Goal: Check status: Check status

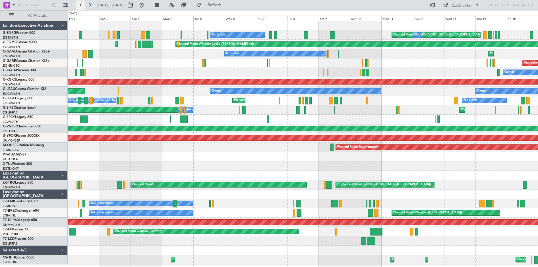
click at [78, 6] on button at bounding box center [80, 5] width 9 height 9
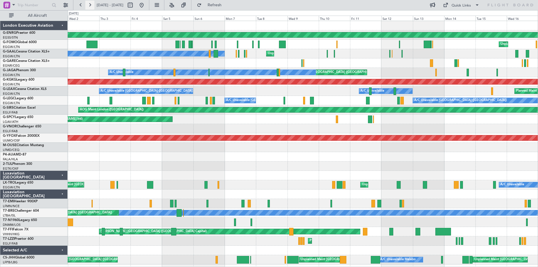
click at [89, 5] on button at bounding box center [89, 5] width 9 height 9
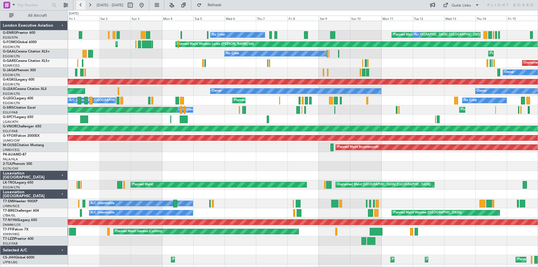
click at [82, 7] on button at bounding box center [80, 5] width 9 height 9
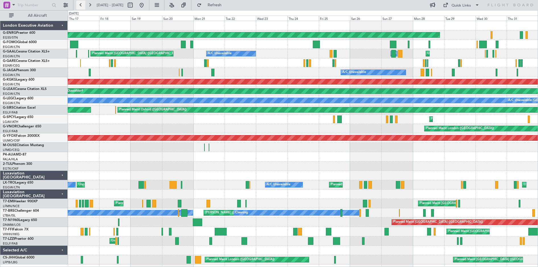
click at [82, 5] on button at bounding box center [80, 5] width 9 height 9
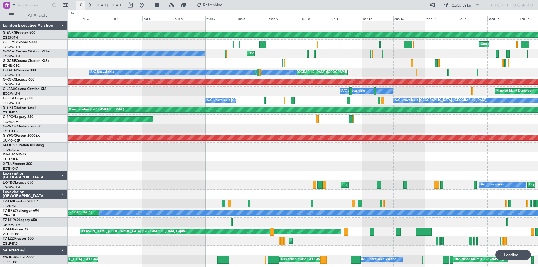
click at [82, 5] on button at bounding box center [80, 5] width 9 height 9
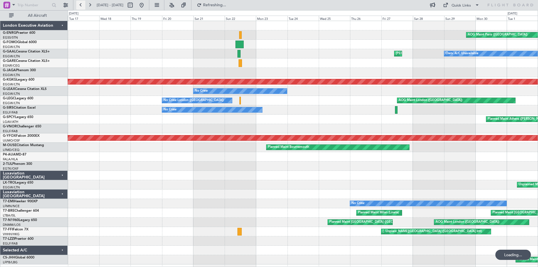
click at [82, 5] on button at bounding box center [80, 5] width 9 height 9
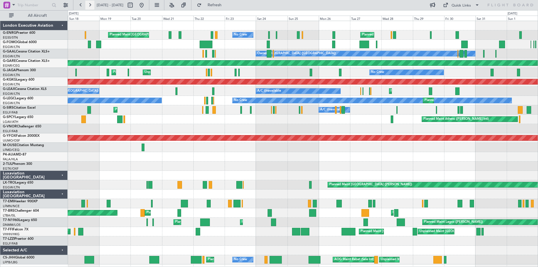
click at [88, 5] on button at bounding box center [89, 5] width 9 height 9
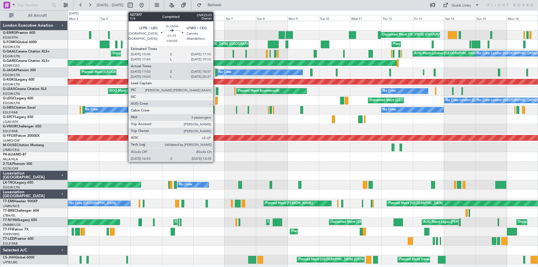
click at [216, 72] on div at bounding box center [216, 73] width 2 height 8
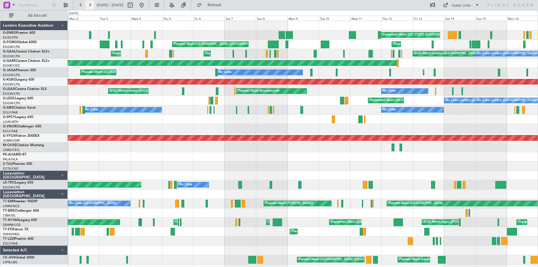
click at [90, 8] on button at bounding box center [89, 5] width 9 height 9
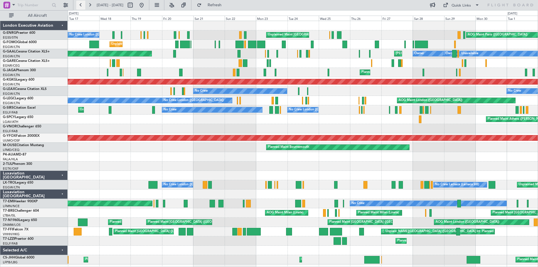
click at [78, 7] on button at bounding box center [80, 5] width 9 height 9
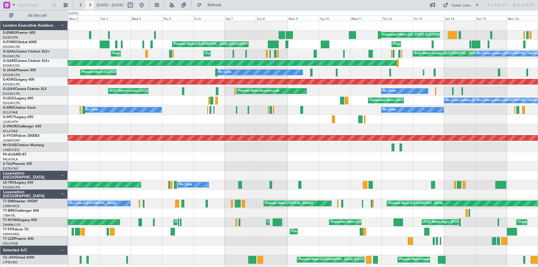
click at [90, 4] on button at bounding box center [89, 5] width 9 height 9
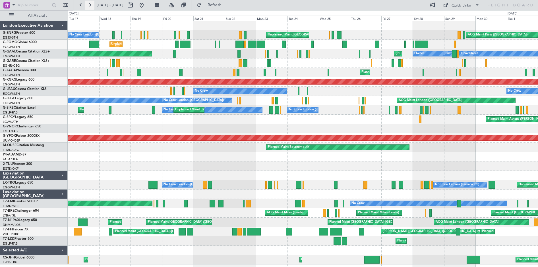
click at [90, 6] on button at bounding box center [89, 5] width 9 height 9
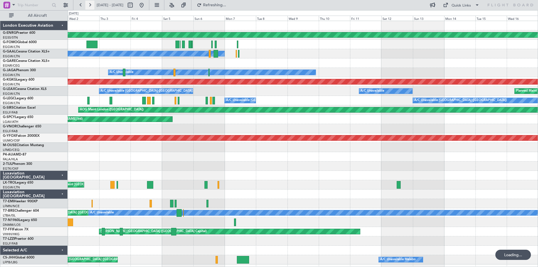
click at [90, 6] on button at bounding box center [89, 5] width 9 height 9
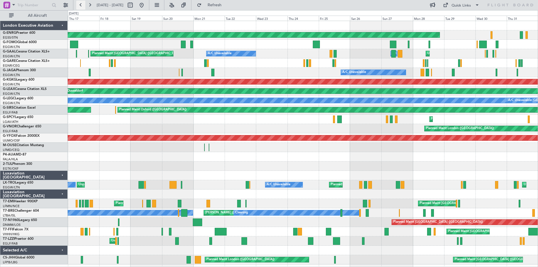
drag, startPoint x: 87, startPoint y: 4, endPoint x: 84, endPoint y: 5, distance: 3.6
click at [87, 4] on button at bounding box center [89, 5] width 9 height 9
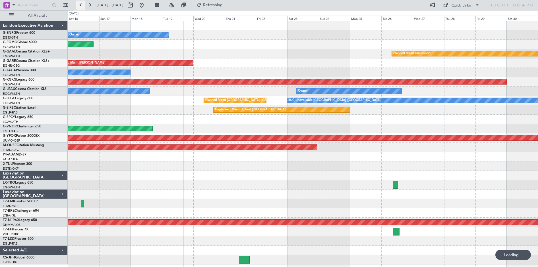
click at [82, 6] on button at bounding box center [80, 5] width 9 height 9
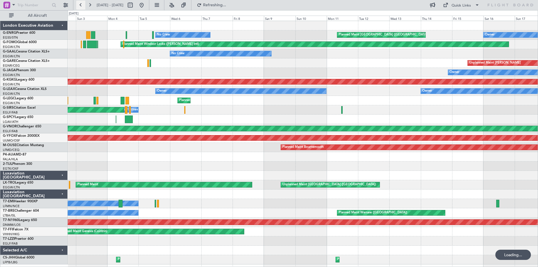
click at [82, 6] on button at bounding box center [80, 5] width 9 height 9
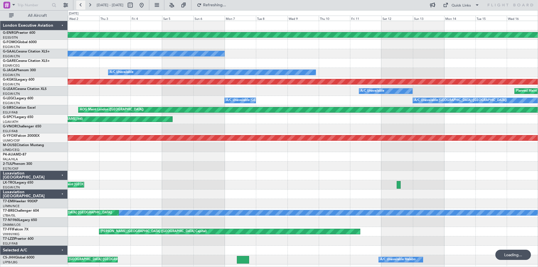
click at [82, 6] on button at bounding box center [80, 5] width 9 height 9
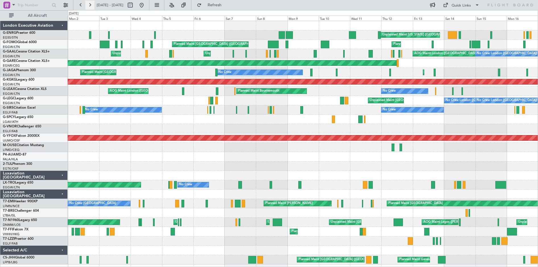
click at [86, 4] on button at bounding box center [89, 5] width 9 height 9
